Goal: Transaction & Acquisition: Purchase product/service

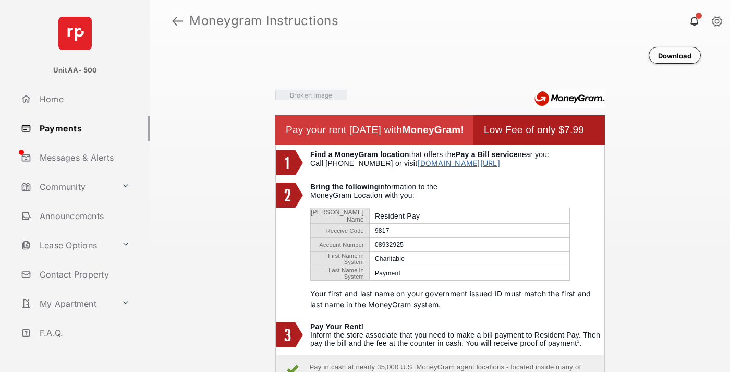
click at [177, 21] on link at bounding box center [177, 20] width 11 height 25
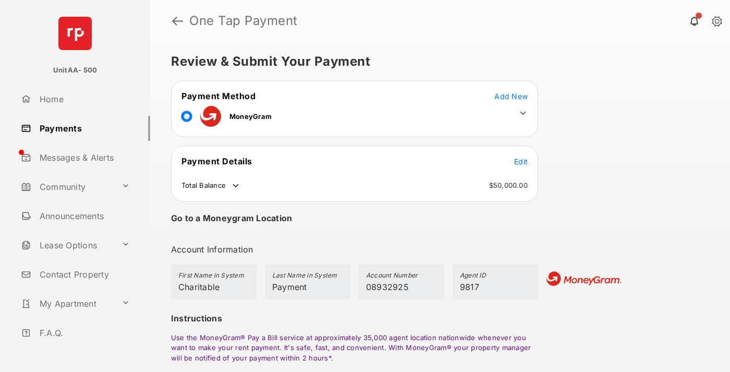
click at [521, 161] on span "Edit" at bounding box center [521, 161] width 14 height 9
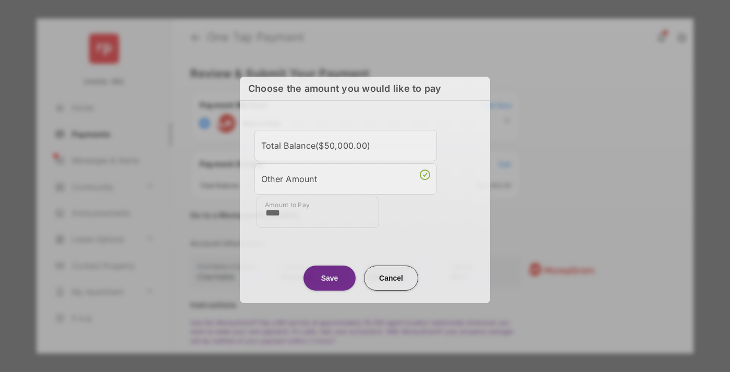
type input "****"
click at [330, 276] on button "Save" at bounding box center [329, 277] width 52 height 25
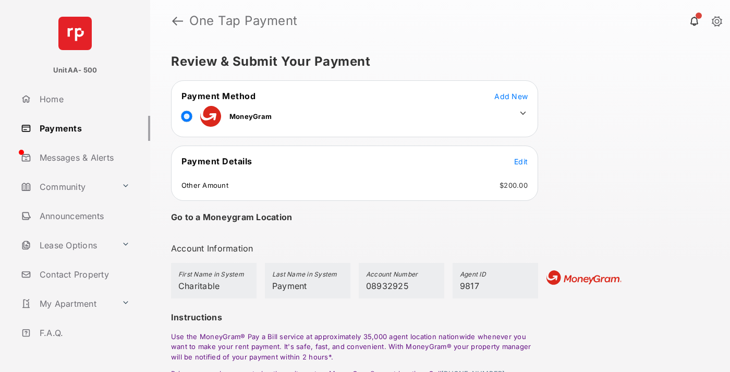
click at [523, 113] on icon at bounding box center [522, 112] width 9 height 9
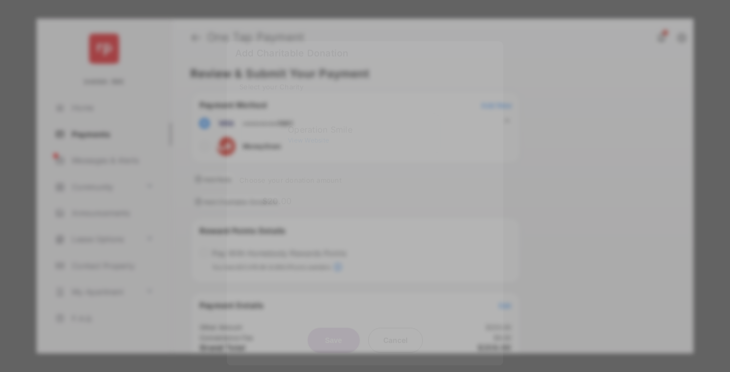
click at [362, 125] on div "Operation Smile" at bounding box center [362, 129] width 148 height 9
click at [333, 327] on button "Save" at bounding box center [334, 339] width 52 height 25
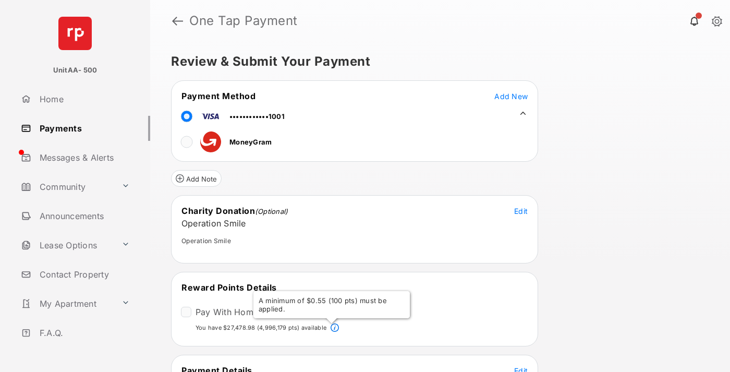
click at [521, 368] on span "Edit" at bounding box center [521, 370] width 14 height 9
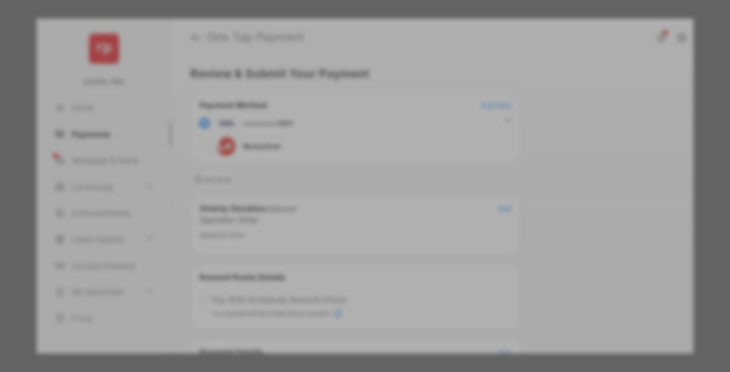
click at [330, 292] on button "Save" at bounding box center [329, 292] width 52 height 25
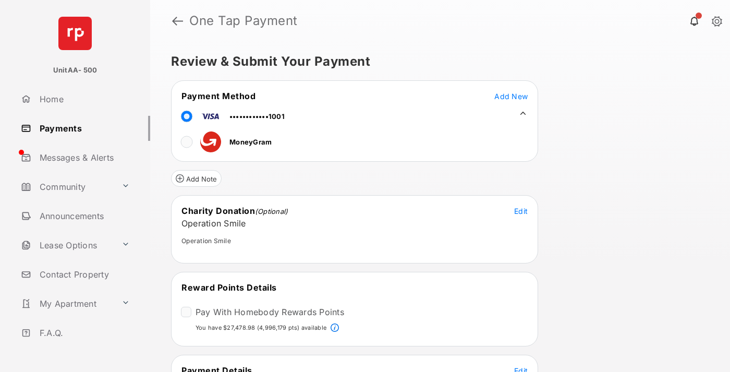
scroll to position [4, 0]
